Goal: Navigation & Orientation: Find specific page/section

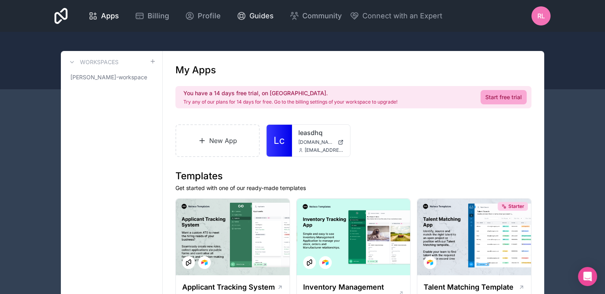
click at [260, 16] on span "Guides" at bounding box center [261, 15] width 24 height 11
click at [286, 141] on link "Lc" at bounding box center [278, 140] width 25 height 32
